Goal: Communication & Community: Ask a question

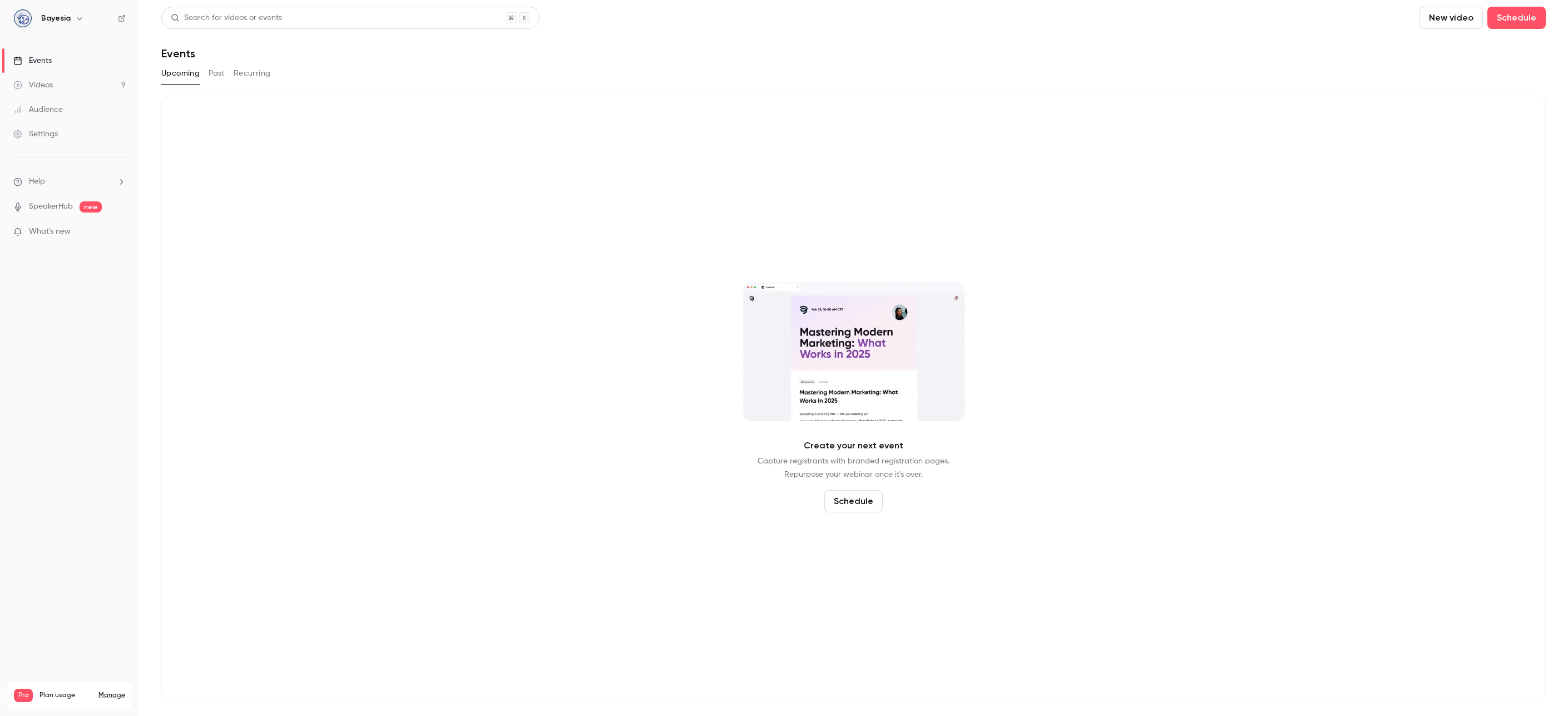
click at [52, 83] on div "Videos" at bounding box center [33, 85] width 40 height 11
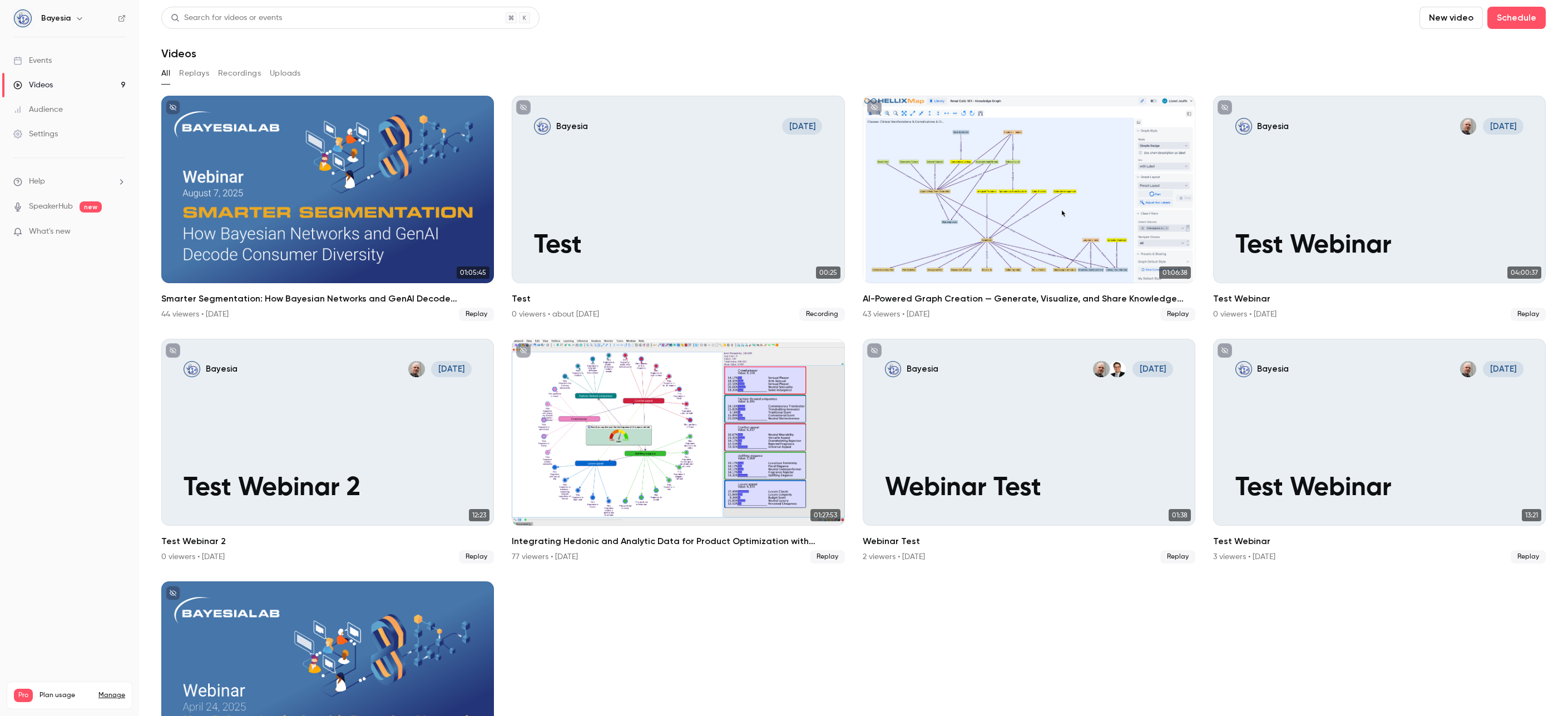
click at [76, 21] on icon "button" at bounding box center [79, 18] width 9 height 9
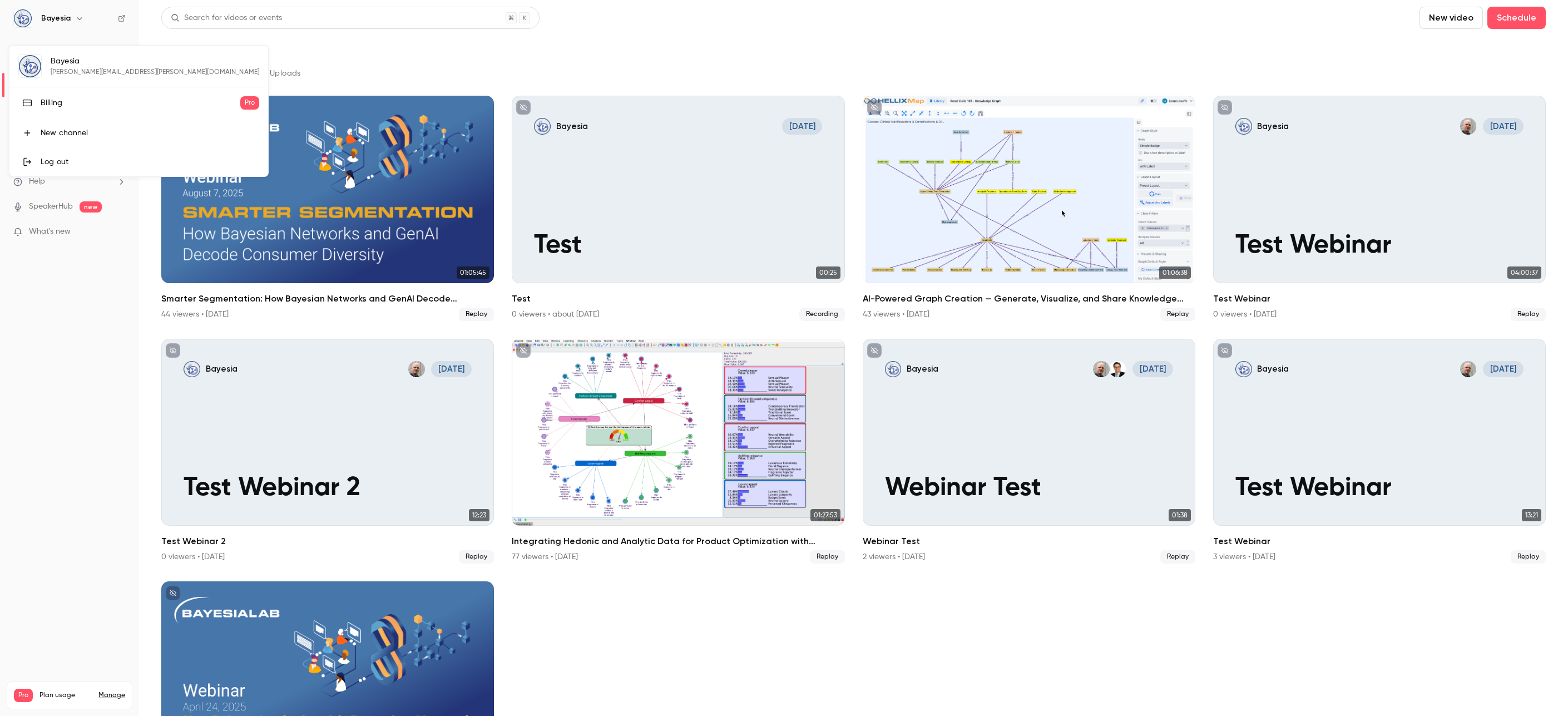
drag, startPoint x: 59, startPoint y: 320, endPoint x: 49, endPoint y: 270, distance: 51.0
click at [59, 320] on div at bounding box center [784, 358] width 1568 height 716
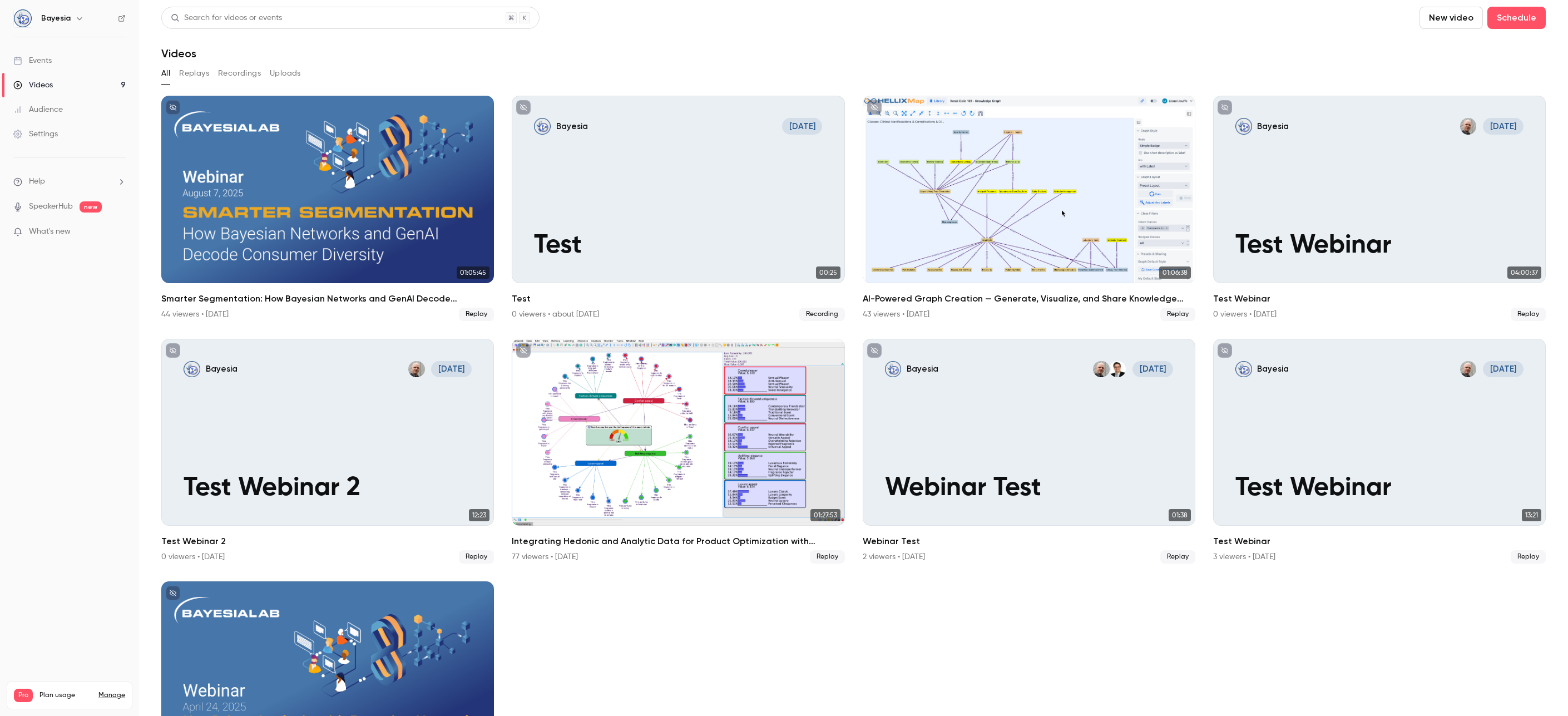
click at [54, 229] on span "What's new" at bounding box center [50, 231] width 42 height 12
click at [39, 181] on span "Help" at bounding box center [37, 181] width 16 height 12
click at [166, 171] on link "Talk to [GEOGRAPHIC_DATA]" at bounding box center [205, 169] width 122 height 29
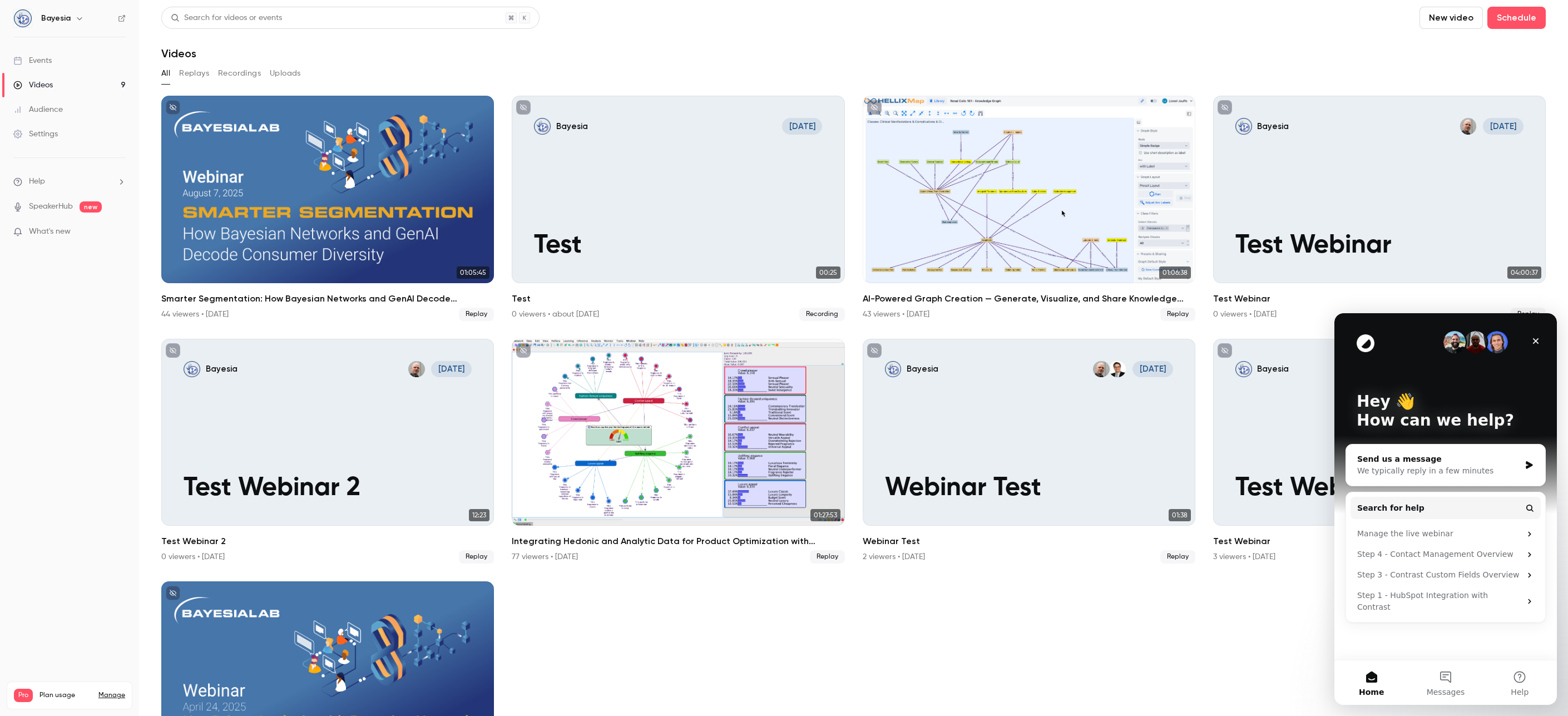
click at [1311, 469] on div "We typically reply in a few minutes" at bounding box center [1439, 471] width 163 height 12
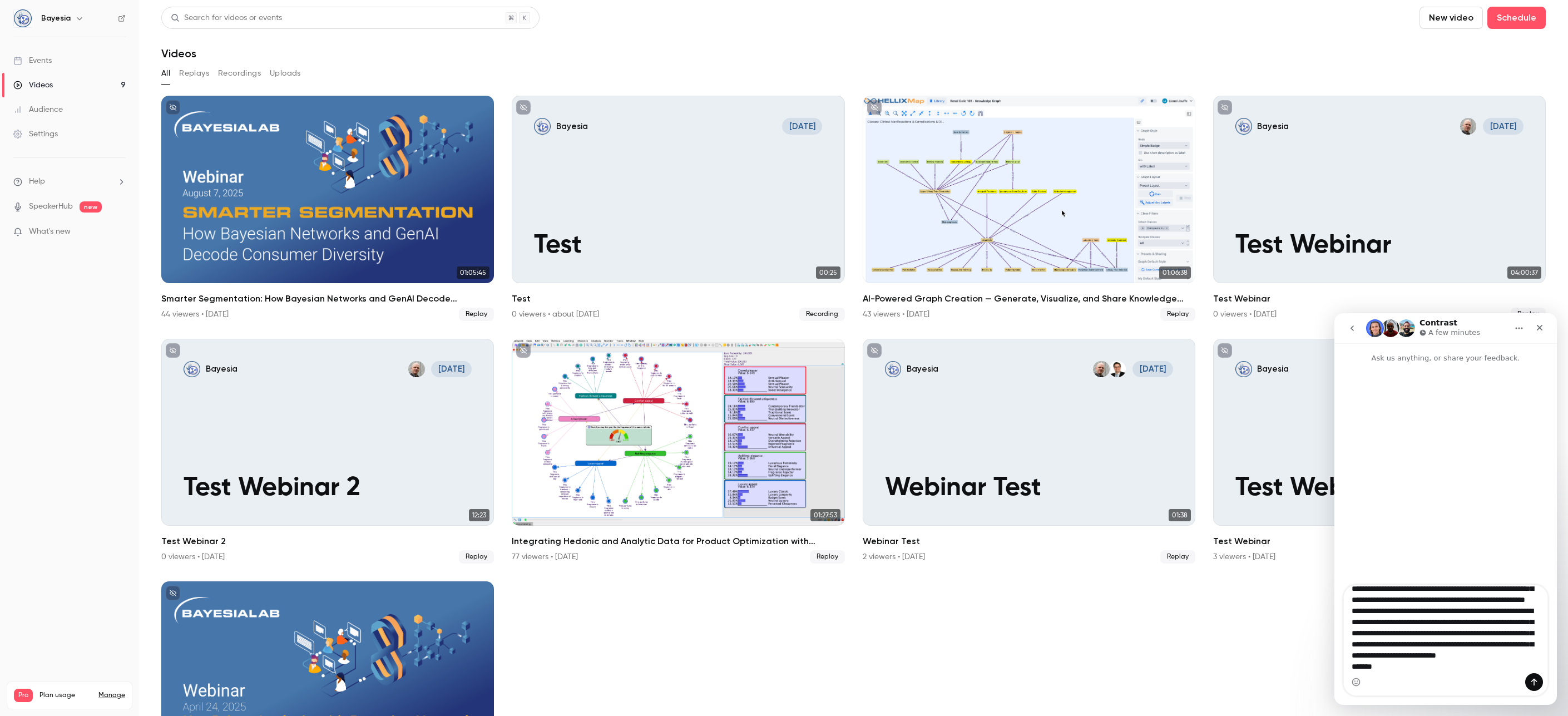
scroll to position [65, 0]
click at [1311, 575] on textarea "**********" at bounding box center [1446, 629] width 203 height 88
type textarea "**********"
click at [1311, 575] on icon "Send a message…" at bounding box center [1535, 683] width 6 height 7
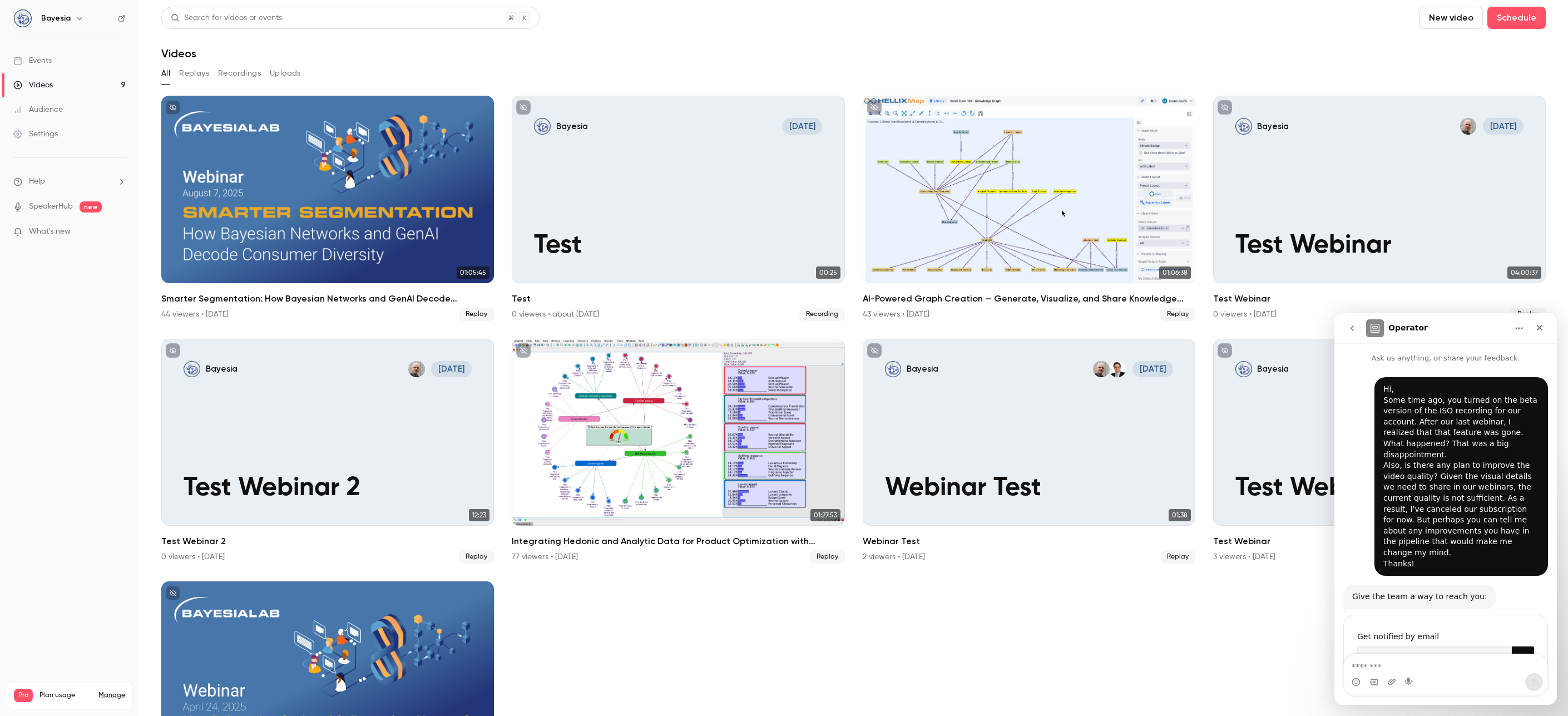
scroll to position [23, 0]
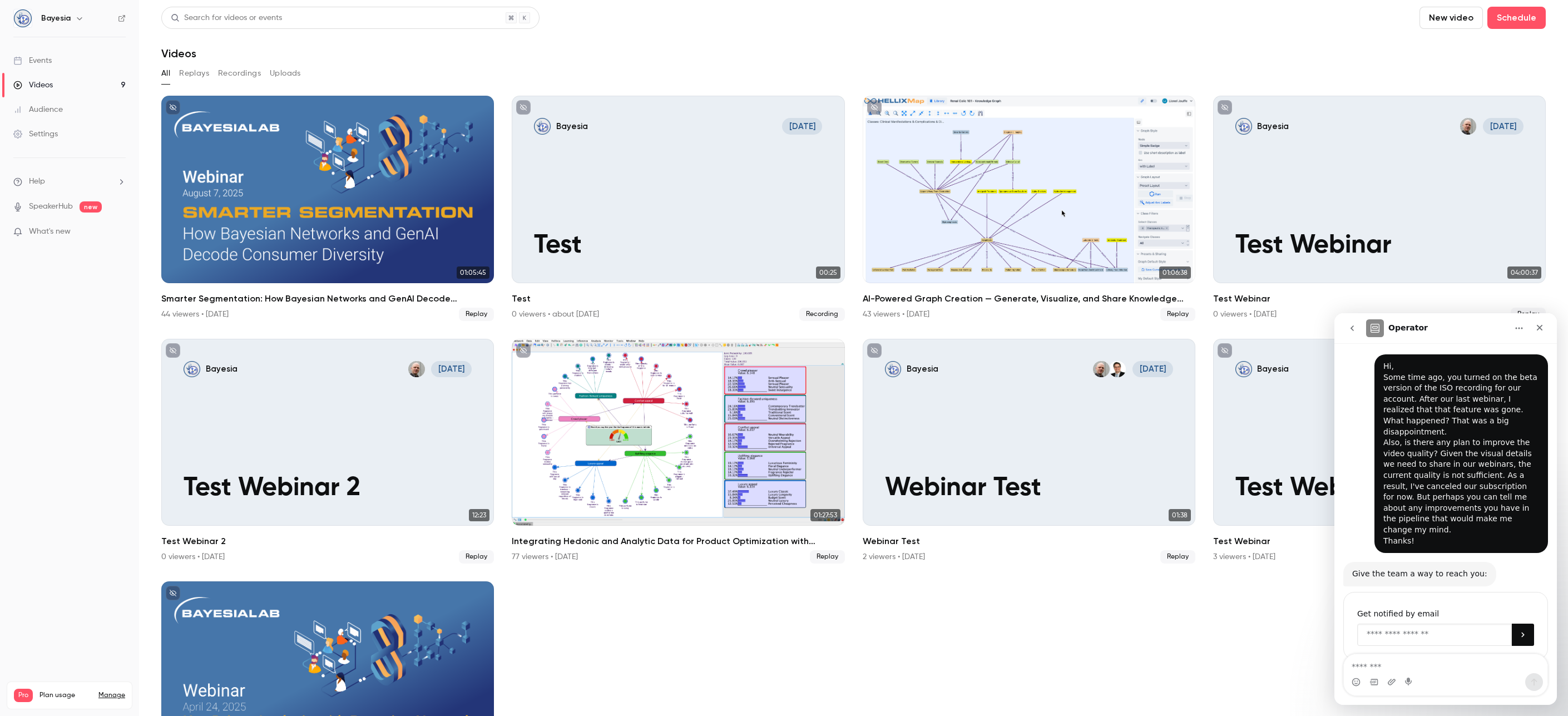
click at [1311, 575] on input "Enter your email" at bounding box center [1435, 634] width 155 height 23
type input "**********"
click at [1311, 575] on button "Submit" at bounding box center [1523, 634] width 23 height 23
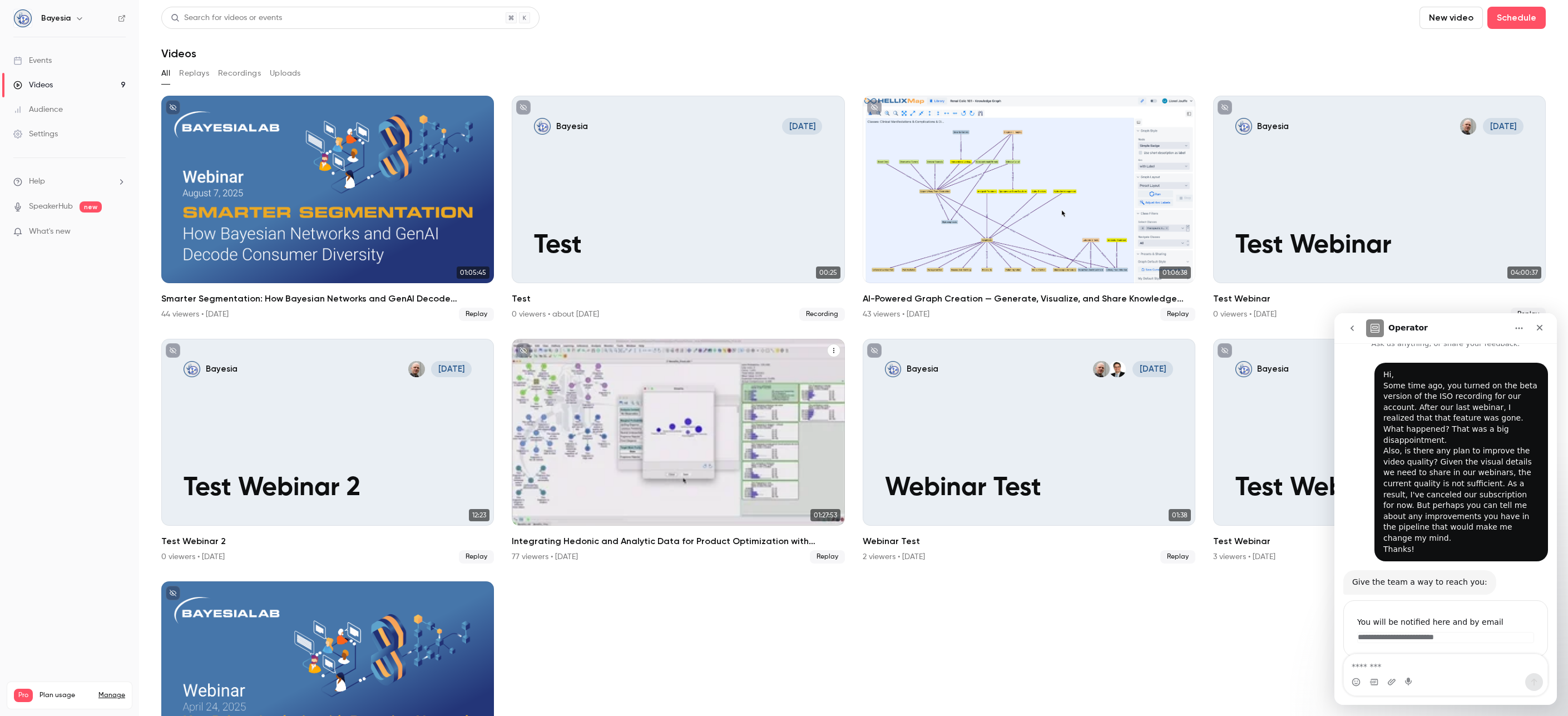
scroll to position [12, 0]
